Goal: Task Accomplishment & Management: Use online tool/utility

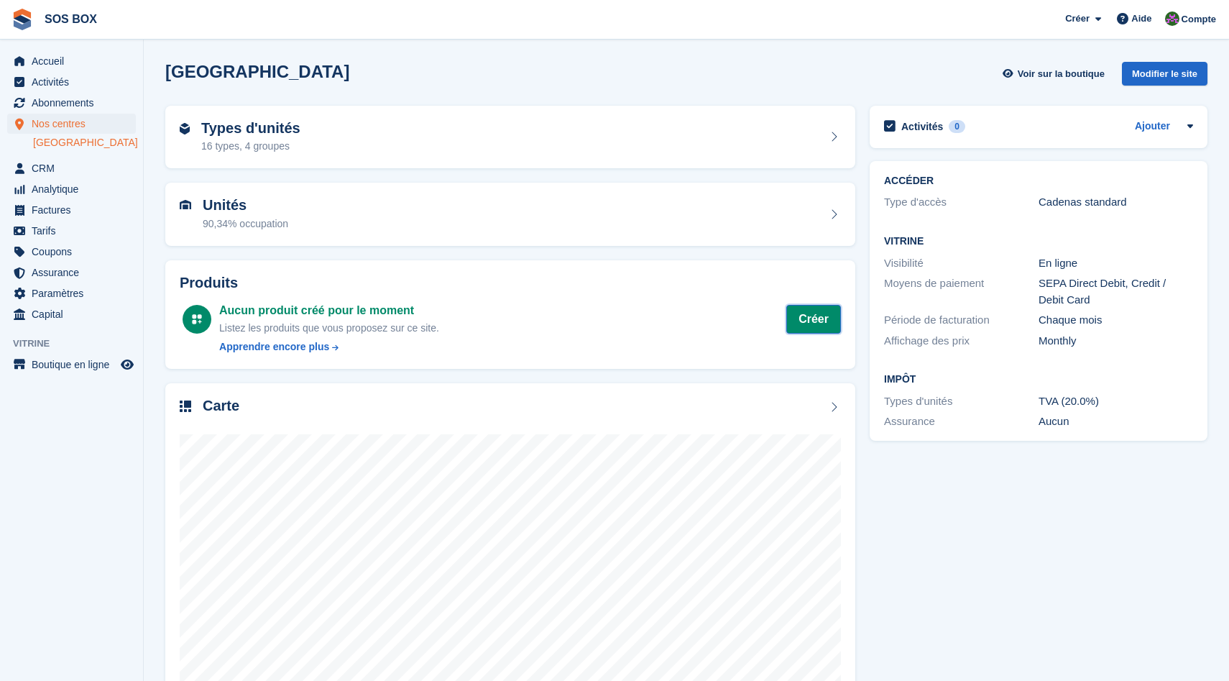
click at [801, 321] on link "Créer" at bounding box center [813, 319] width 55 height 29
